Goal: Information Seeking & Learning: Compare options

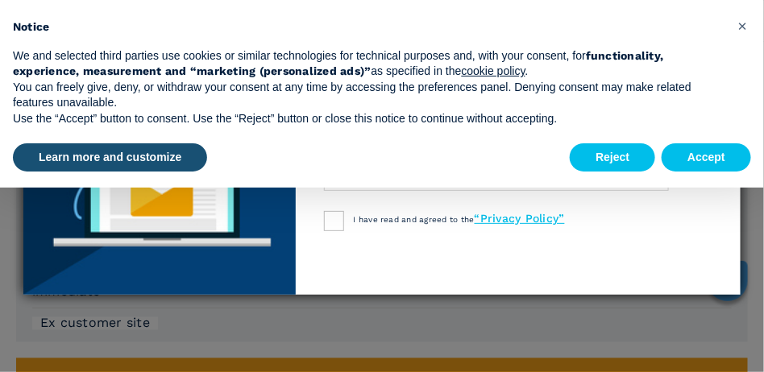
scroll to position [564, 0]
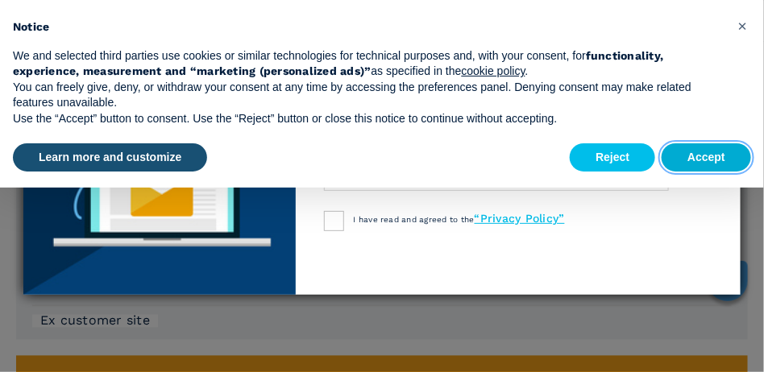
click at [697, 160] on button "Accept" at bounding box center [706, 157] width 89 height 29
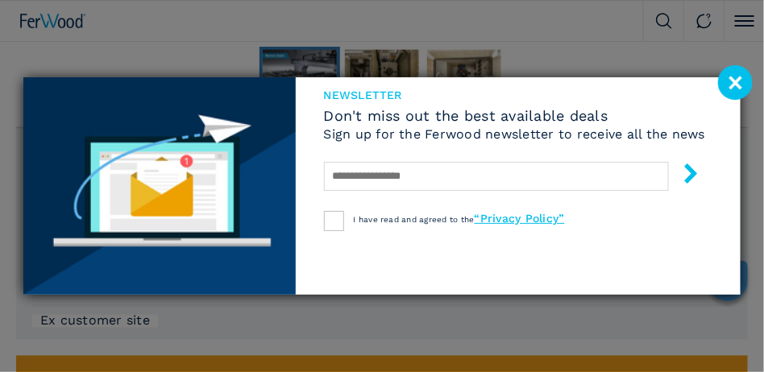
click at [734, 82] on image at bounding box center [735, 82] width 35 height 35
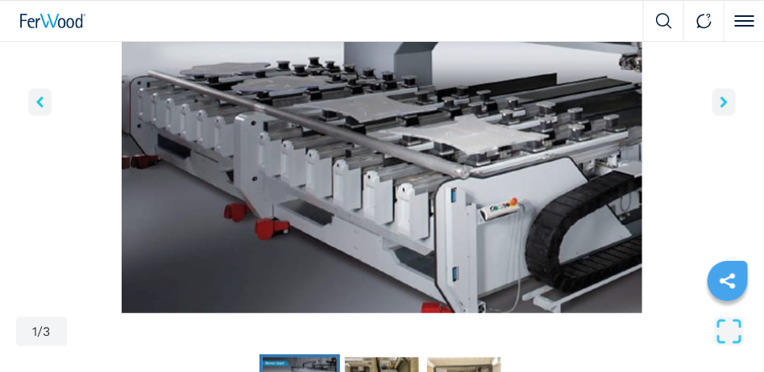
scroll to position [242, 0]
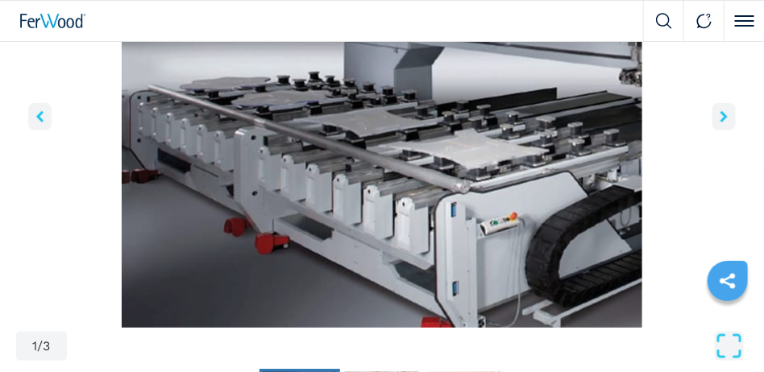
click at [721, 114] on icon "right-button" at bounding box center [723, 116] width 7 height 11
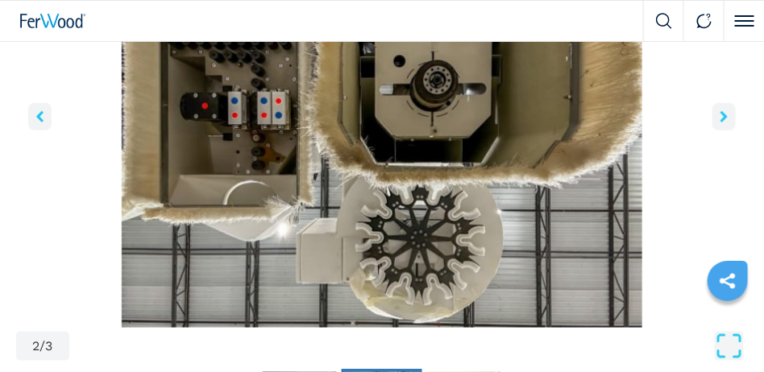
click at [721, 114] on icon "right-button" at bounding box center [723, 116] width 7 height 11
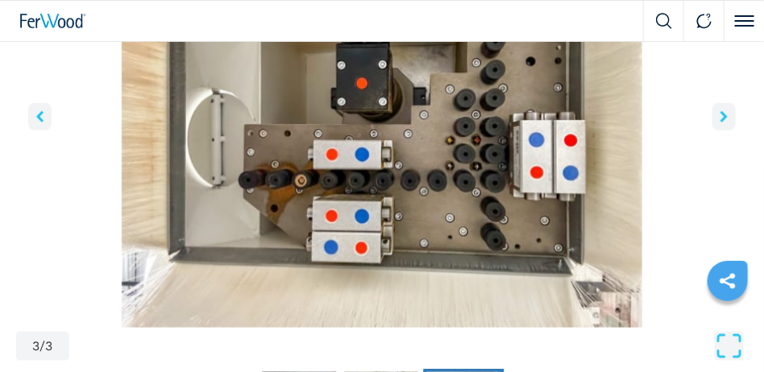
click at [721, 114] on icon "right-button" at bounding box center [723, 116] width 7 height 11
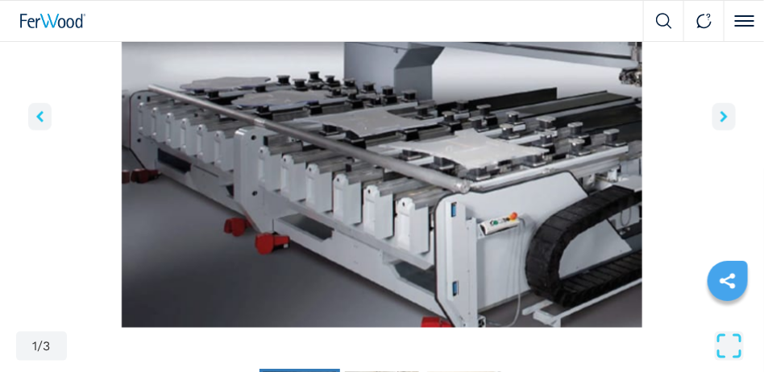
click at [721, 114] on icon "right-button" at bounding box center [723, 116] width 7 height 11
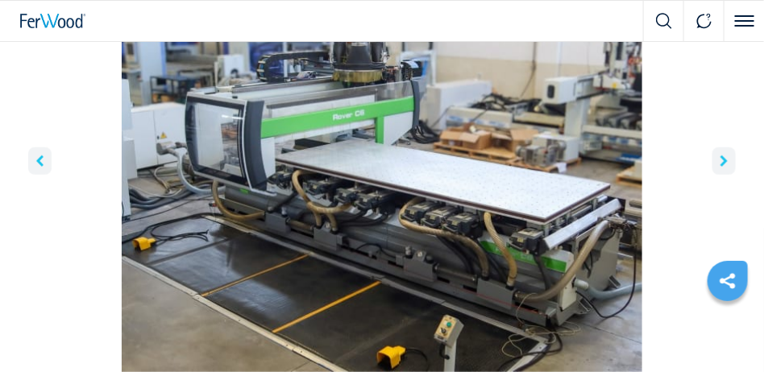
scroll to position [201, 0]
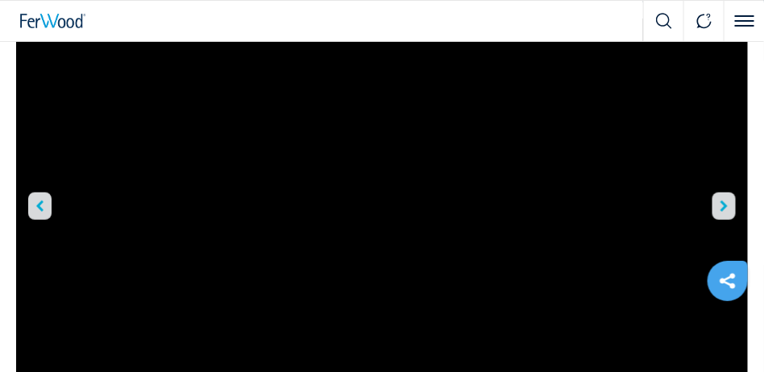
scroll to position [138, 0]
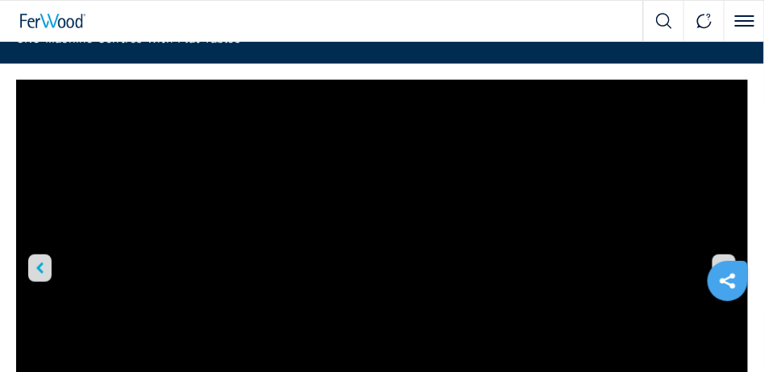
scroll to position [81, 0]
